Goal: Information Seeking & Learning: Learn about a topic

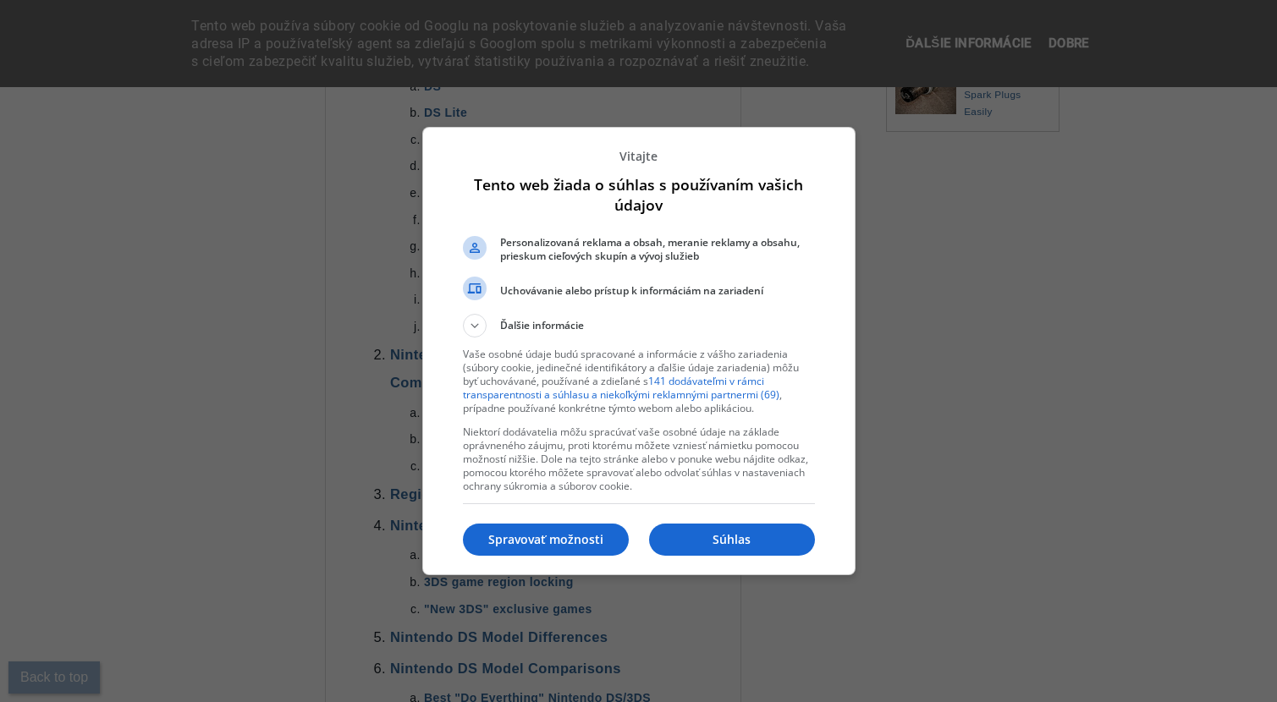
scroll to position [1112, 0]
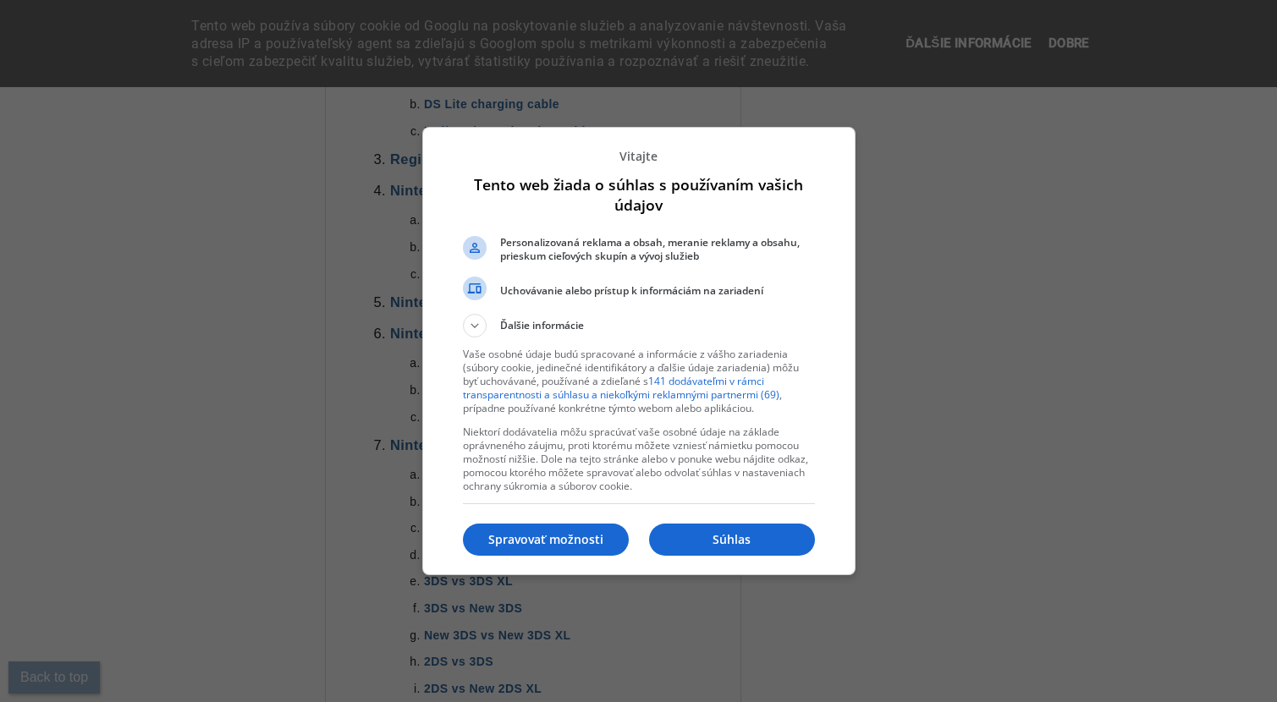
click at [760, 522] on div "Súhlas Spravovať možnosti" at bounding box center [639, 539] width 352 height 57
click at [776, 538] on p "Súhlas" at bounding box center [732, 540] width 166 height 17
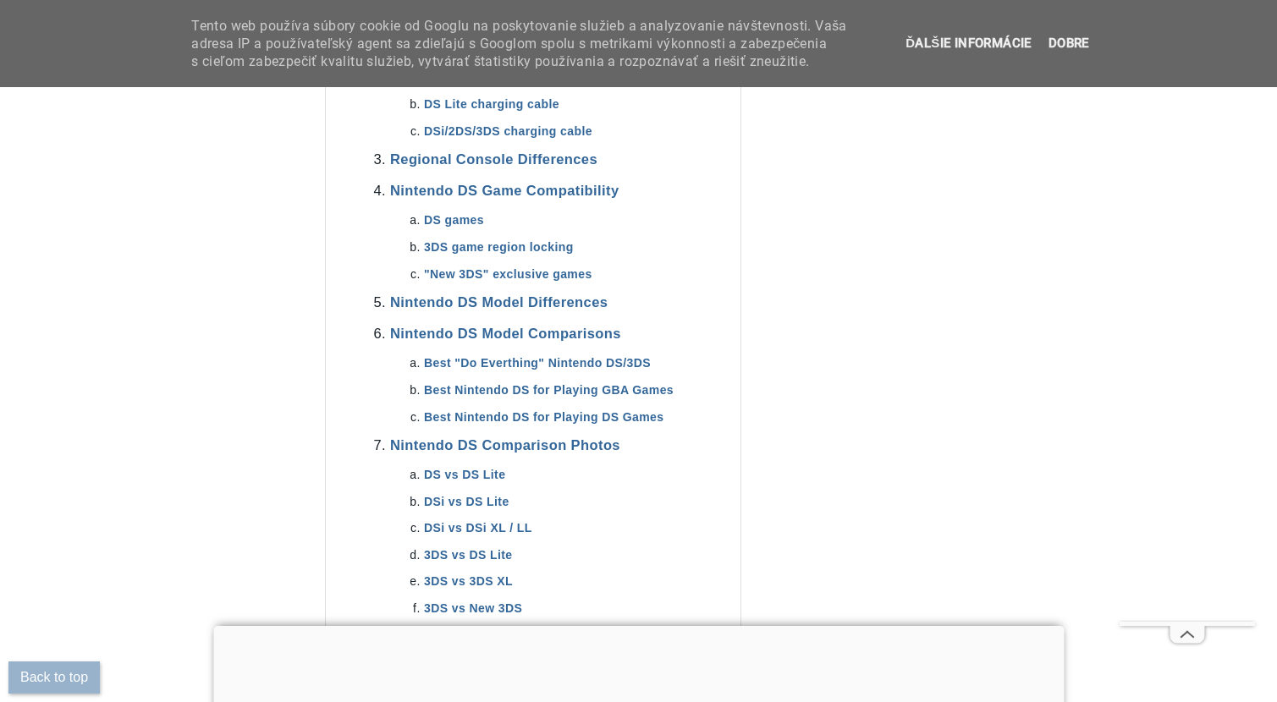
click at [466, 213] on li "DS games" at bounding box center [549, 220] width 251 height 24
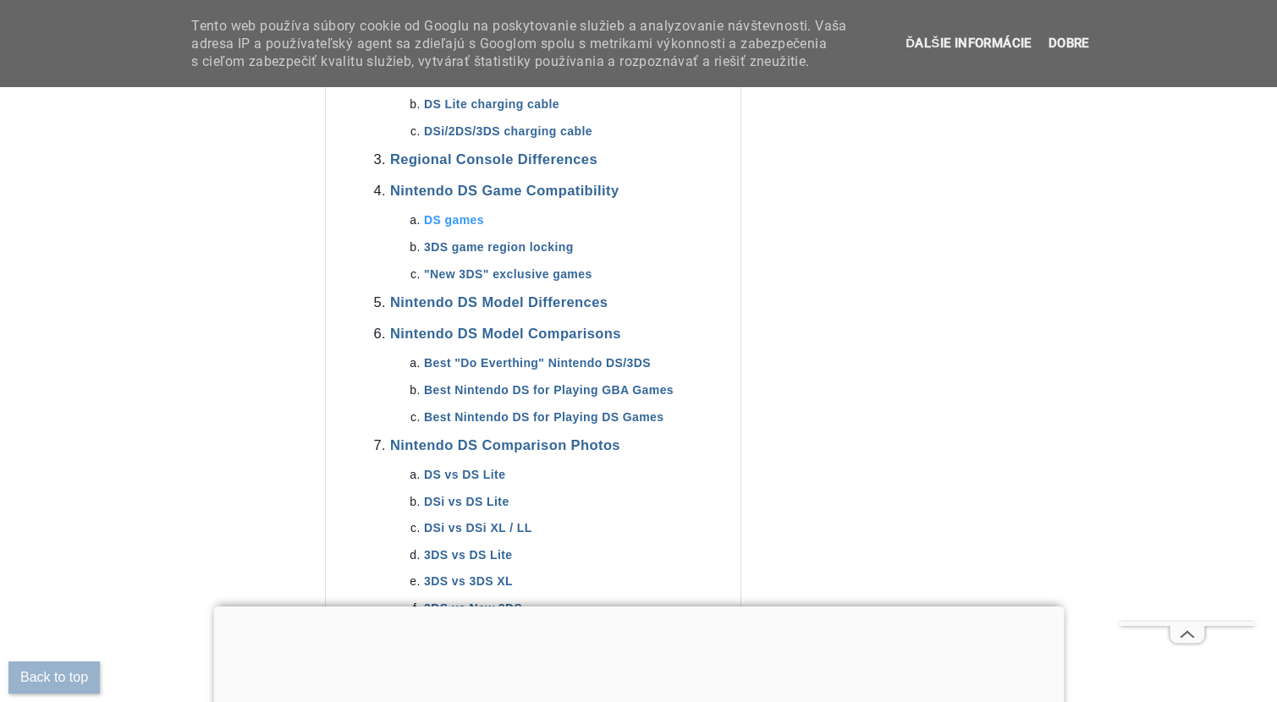
click at [469, 216] on link "DS games" at bounding box center [454, 220] width 60 height 14
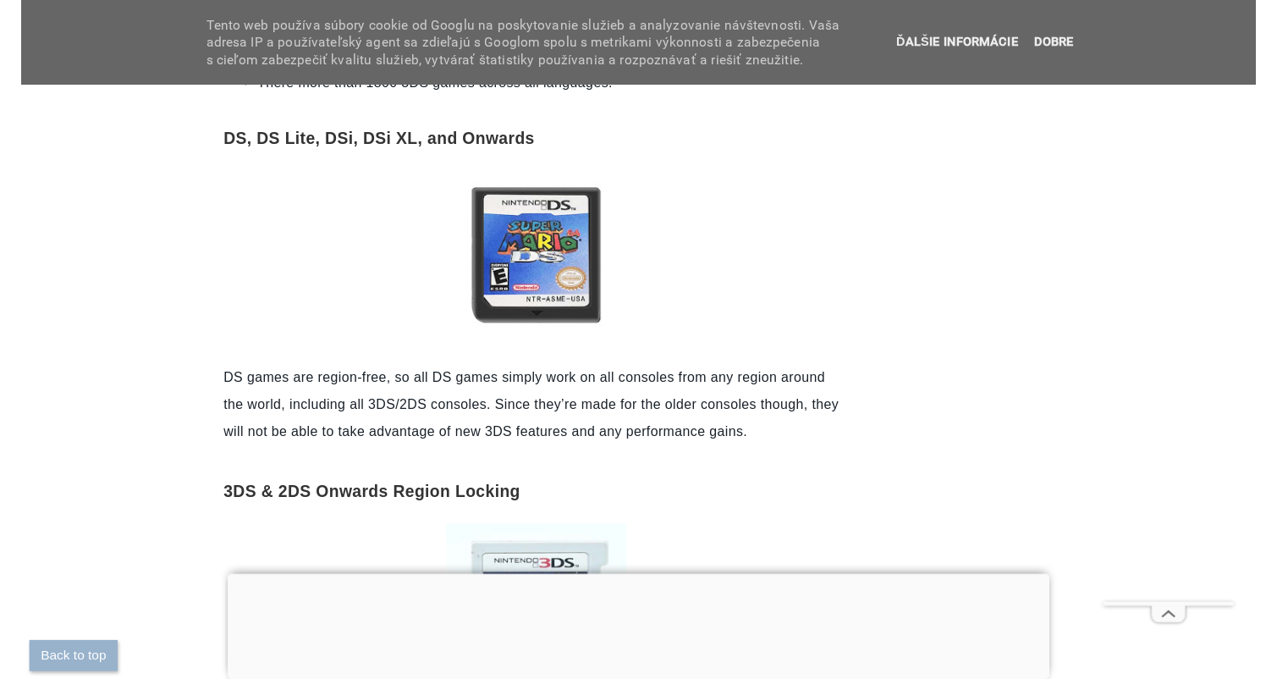
scroll to position [15193, 0]
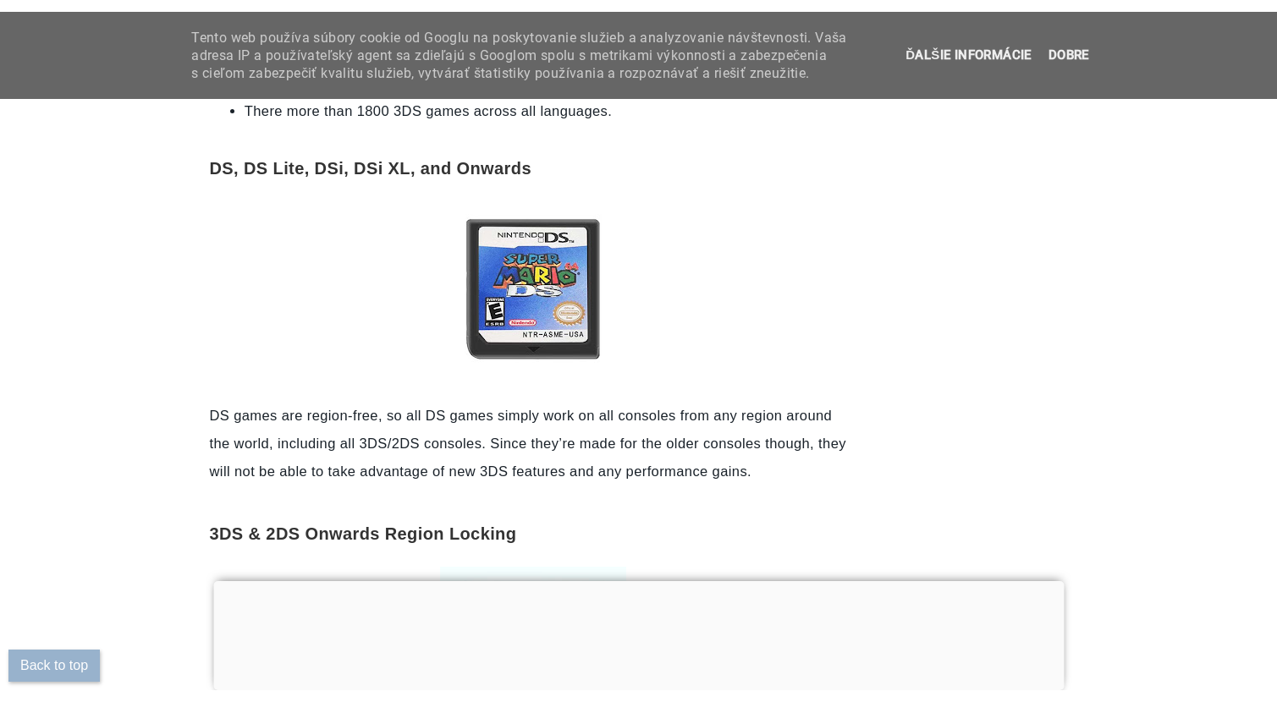
scroll to position [15138, 0]
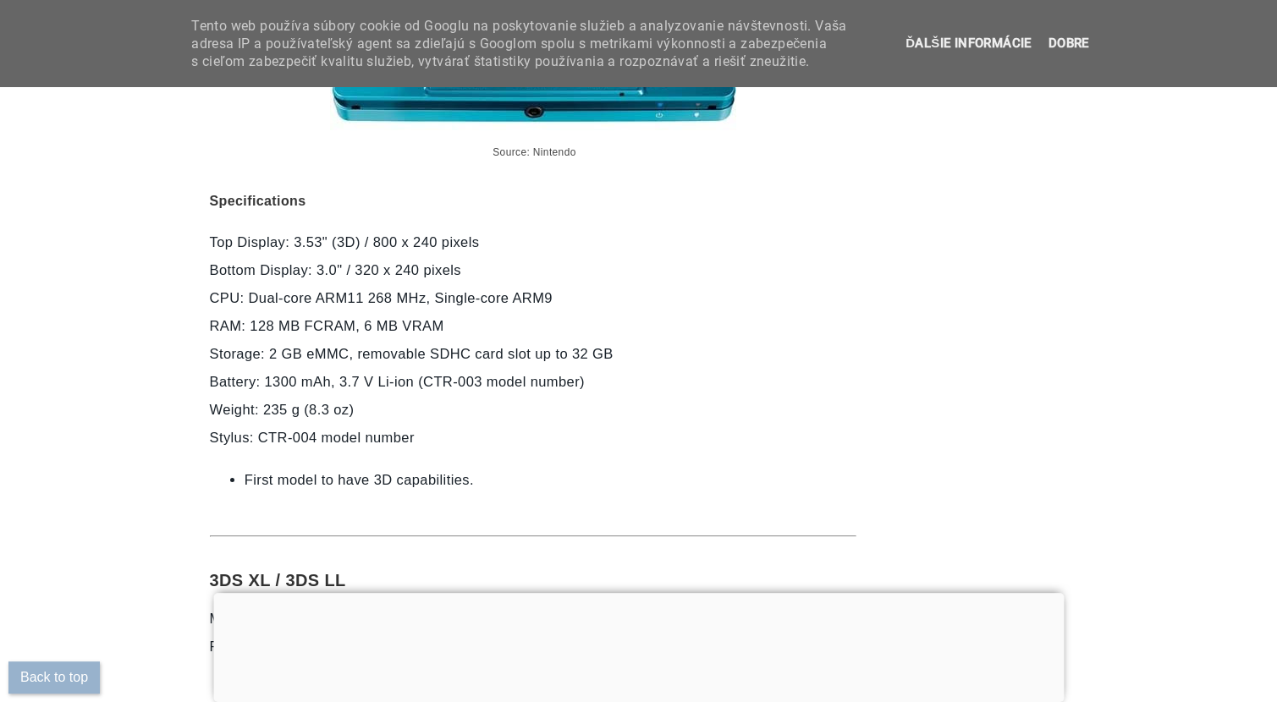
scroll to position [7165, 0]
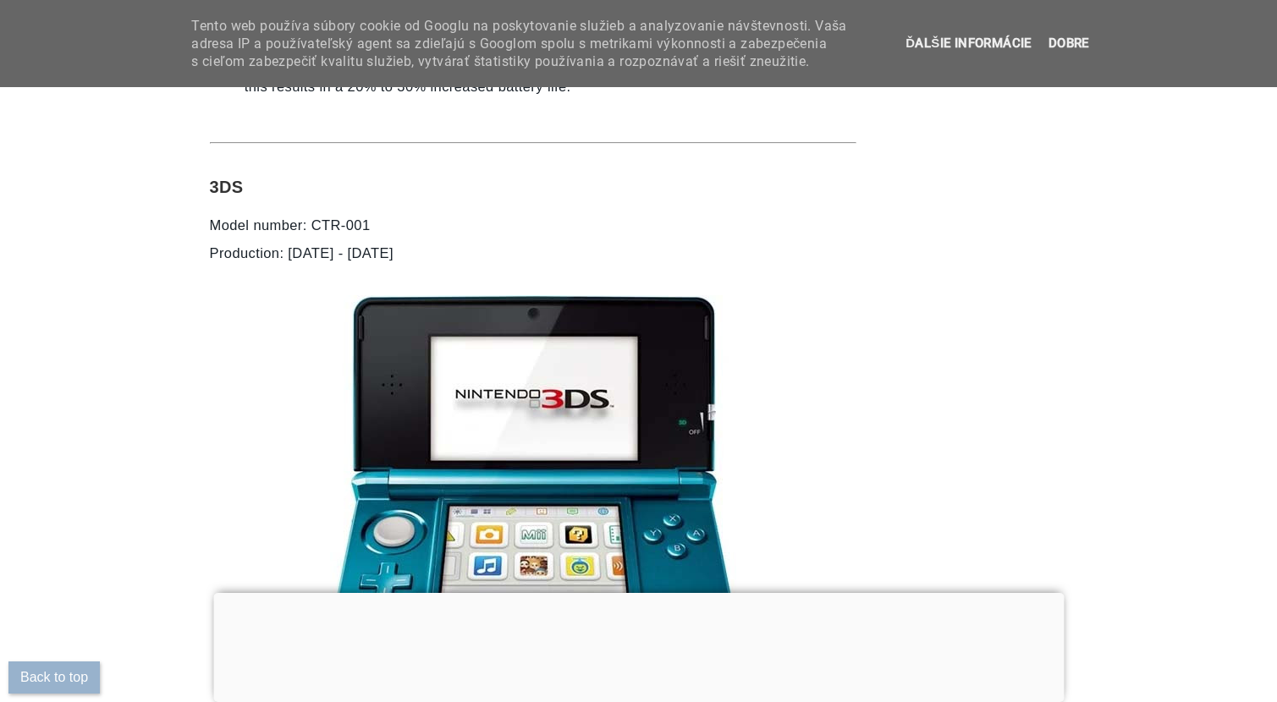
click at [310, 245] on p "Model number: CTR-001 Production: [DATE] - [DATE]" at bounding box center [533, 240] width 647 height 56
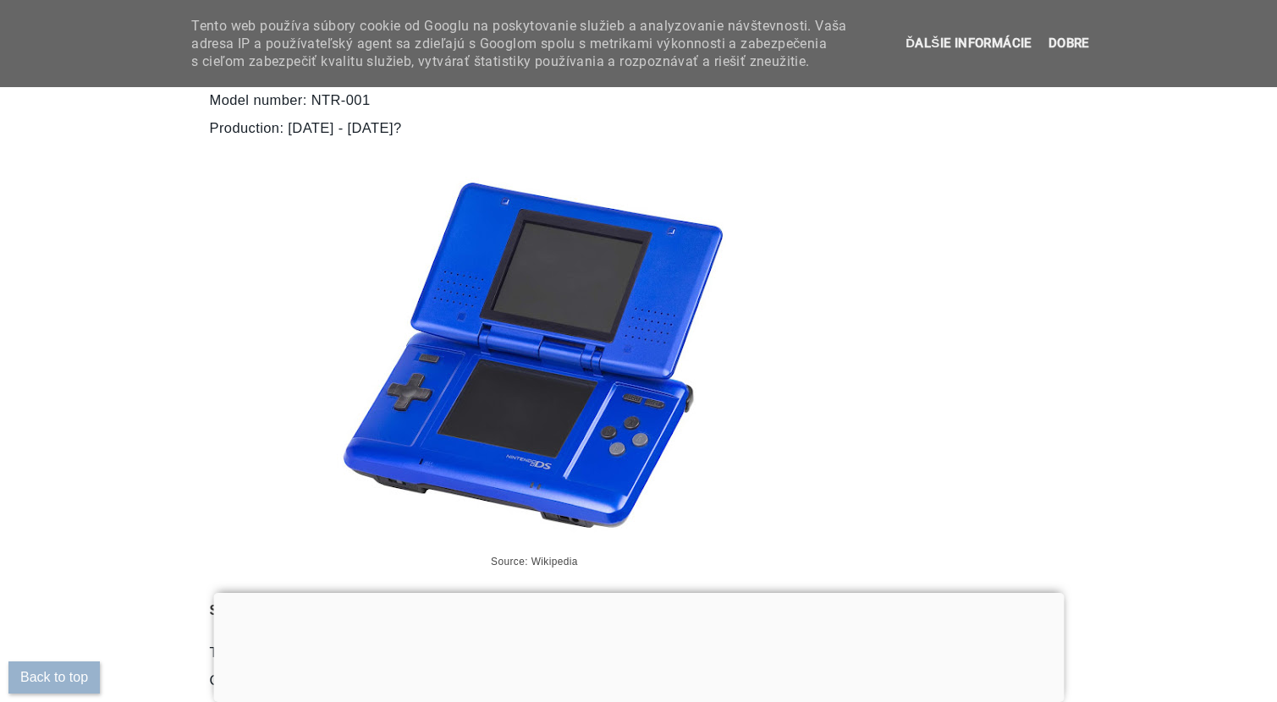
scroll to position [3280, 0]
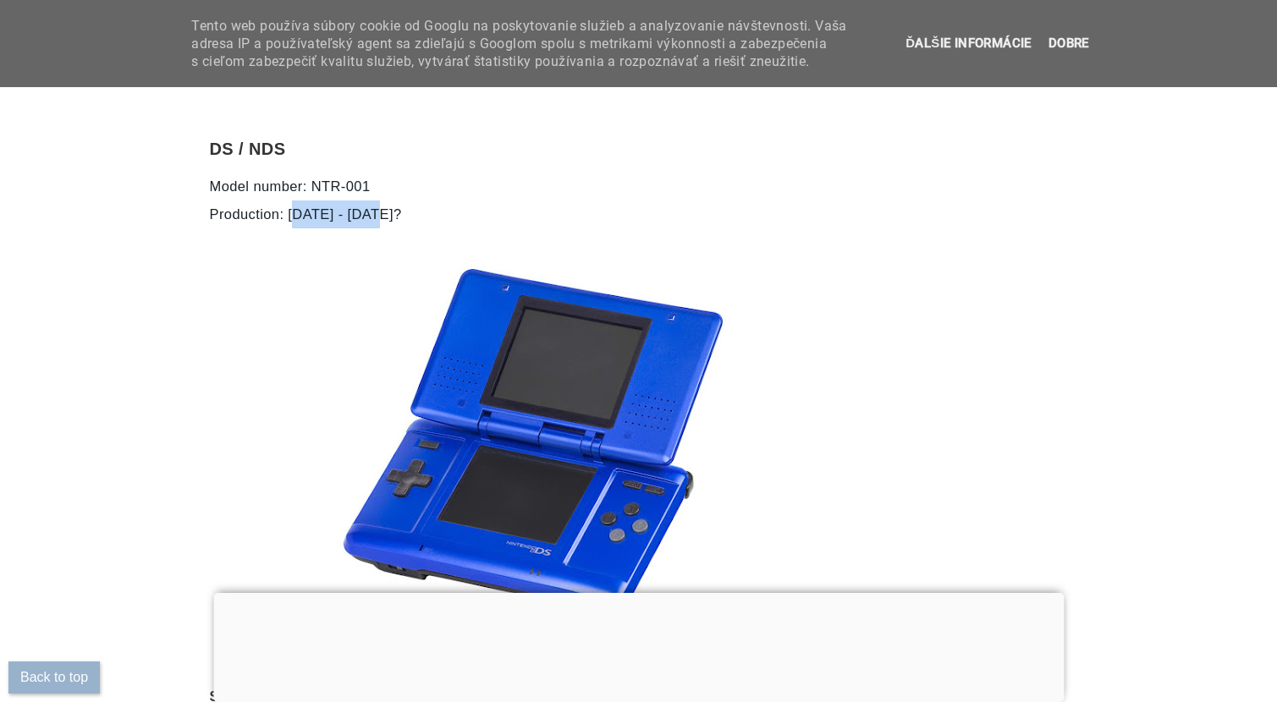
drag, startPoint x: 286, startPoint y: 209, endPoint x: 399, endPoint y: 208, distance: 112.6
click at [399, 208] on p "Model number: NTR-001 Production: [DATE] - [DATE]?" at bounding box center [533, 201] width 647 height 56
click at [399, 207] on p "Model number: NTR-001 Production: [DATE] - [DATE]?" at bounding box center [533, 201] width 647 height 56
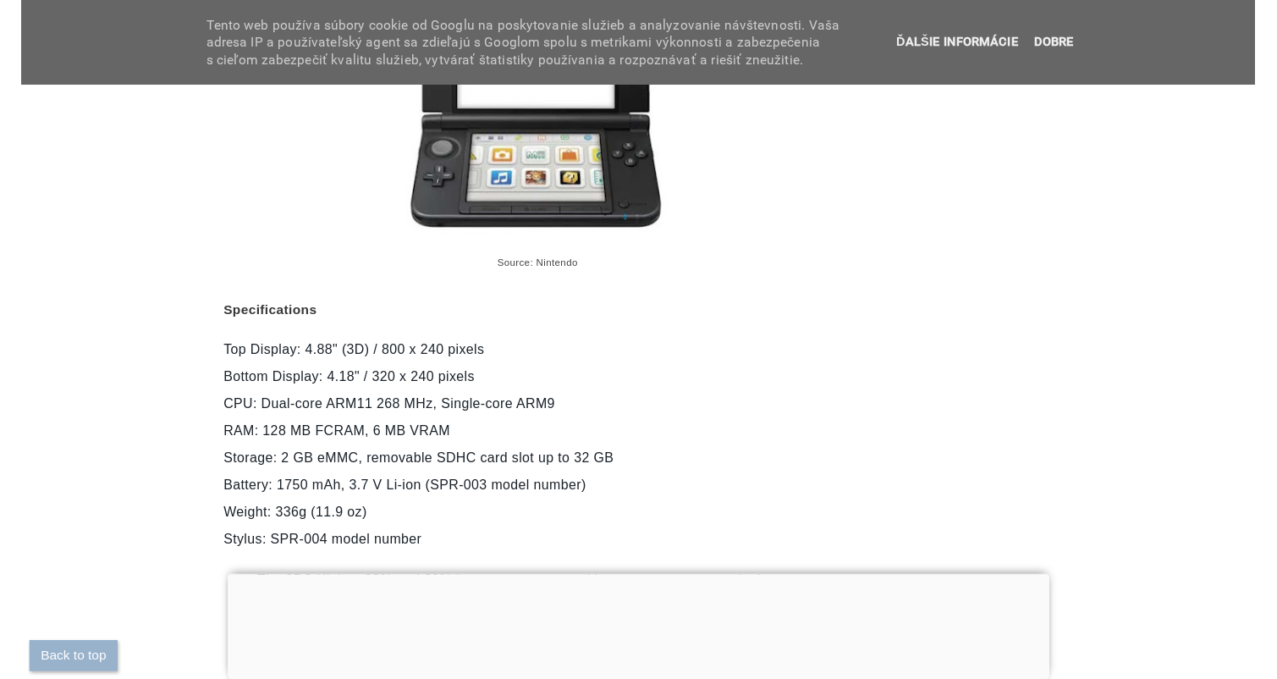
scroll to position [8632, 0]
